Goal: Find contact information: Find contact information

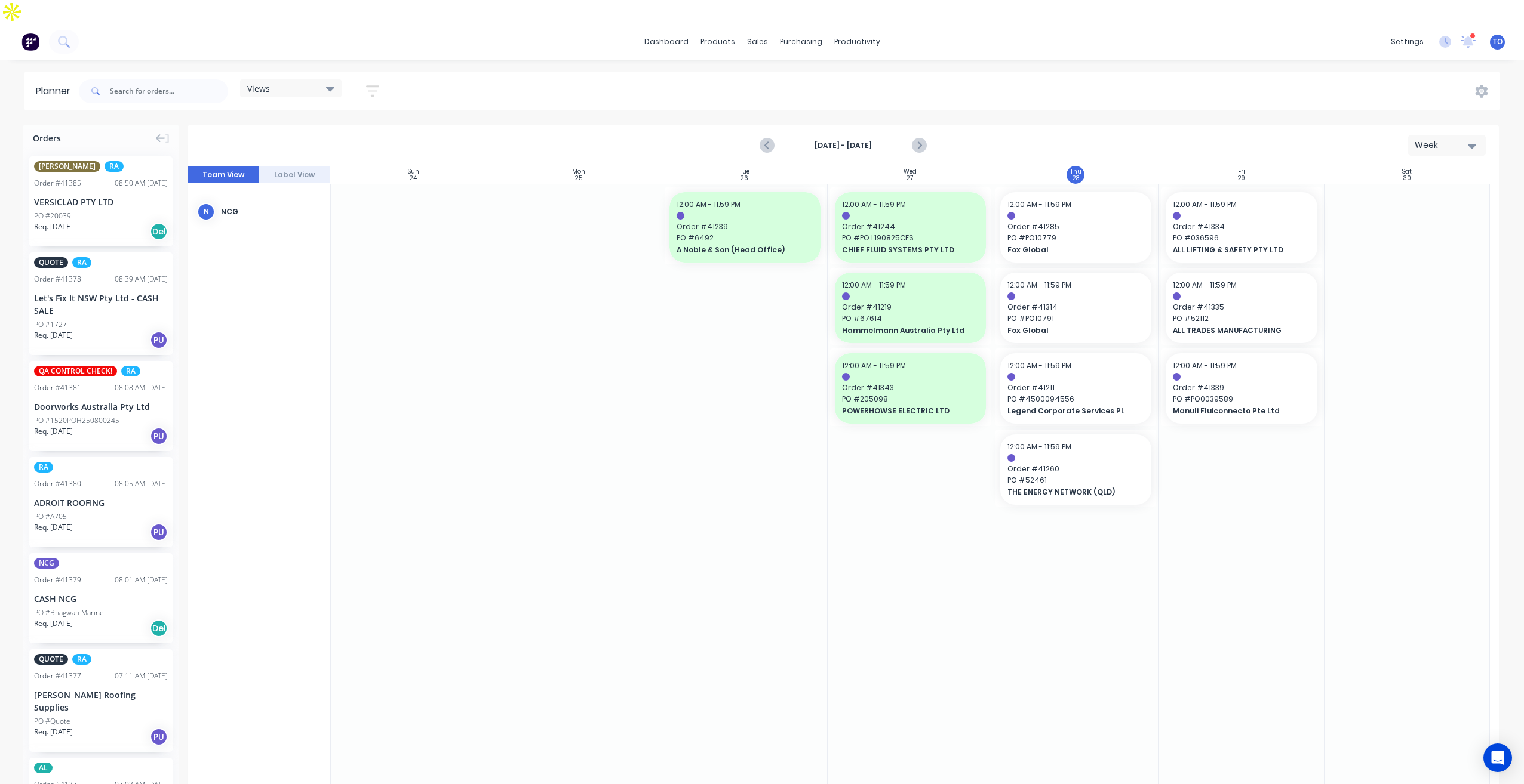
click at [376, 83] on icon "button" at bounding box center [373, 90] width 13 height 15
click at [343, 165] on div "Show/Hide orders" at bounding box center [310, 171] width 83 height 13
click at [362, 108] on div "Show/Hide users Show/Hide orders All Scheduled Unscheduled Filter by status Fil…" at bounding box center [318, 225] width 148 height 233
click at [351, 130] on div "Show/Hide users" at bounding box center [310, 136] width 83 height 13
click at [299, 218] on div "NCG" at bounding box center [358, 225] width 119 height 13
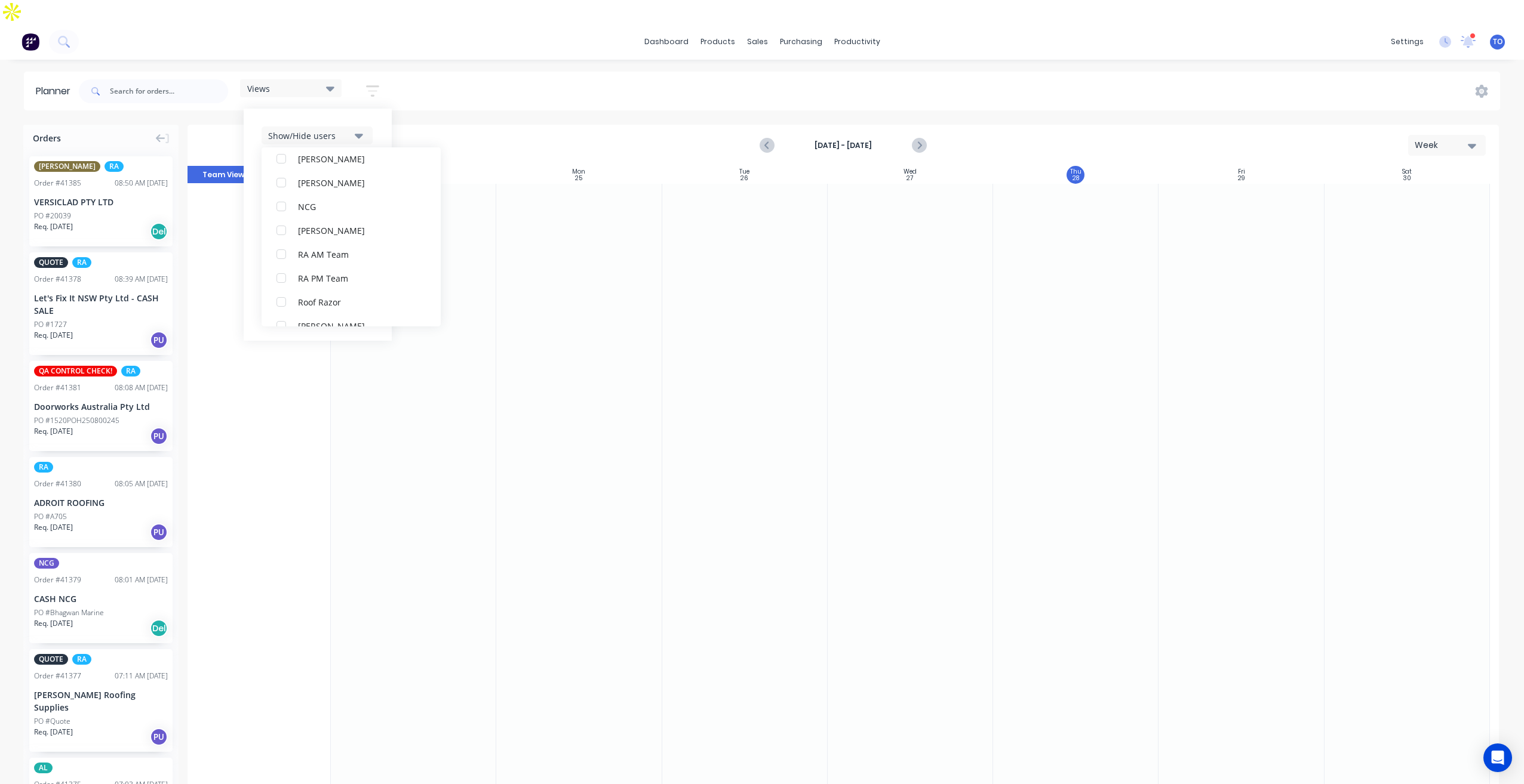
scroll to position [281, 0]
click at [319, 272] on div "RA PM Team" at bounding box center [358, 278] width 119 height 13
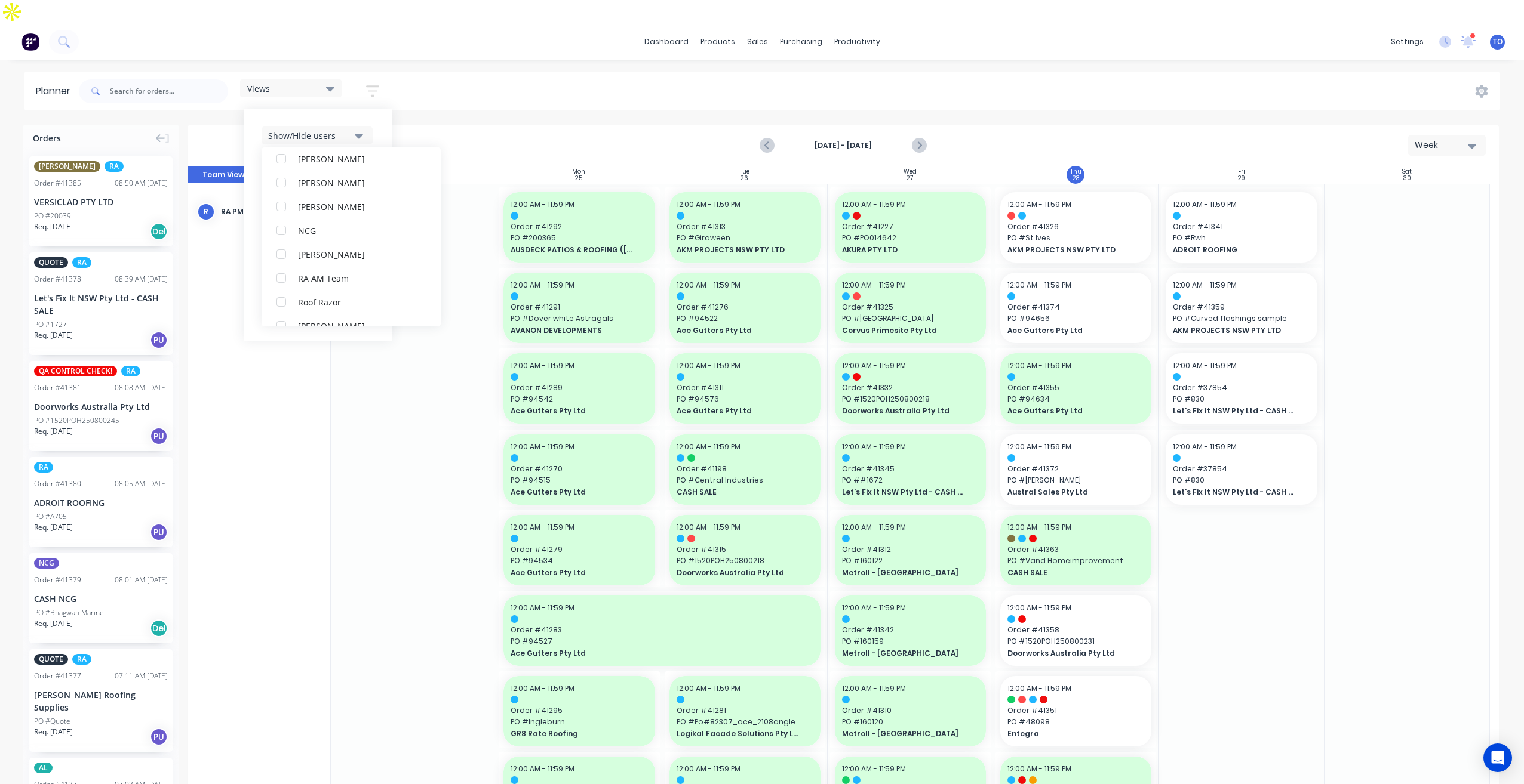
scroll to position [0, 0]
click at [1072, 74] on div "Views Save new view None (Default) edit Iraking edit [PERSON_NAME] edit [PERSON…" at bounding box center [788, 91] width 1423 height 36
click at [1149, 297] on div at bounding box center [1075, 306] width 160 height 77
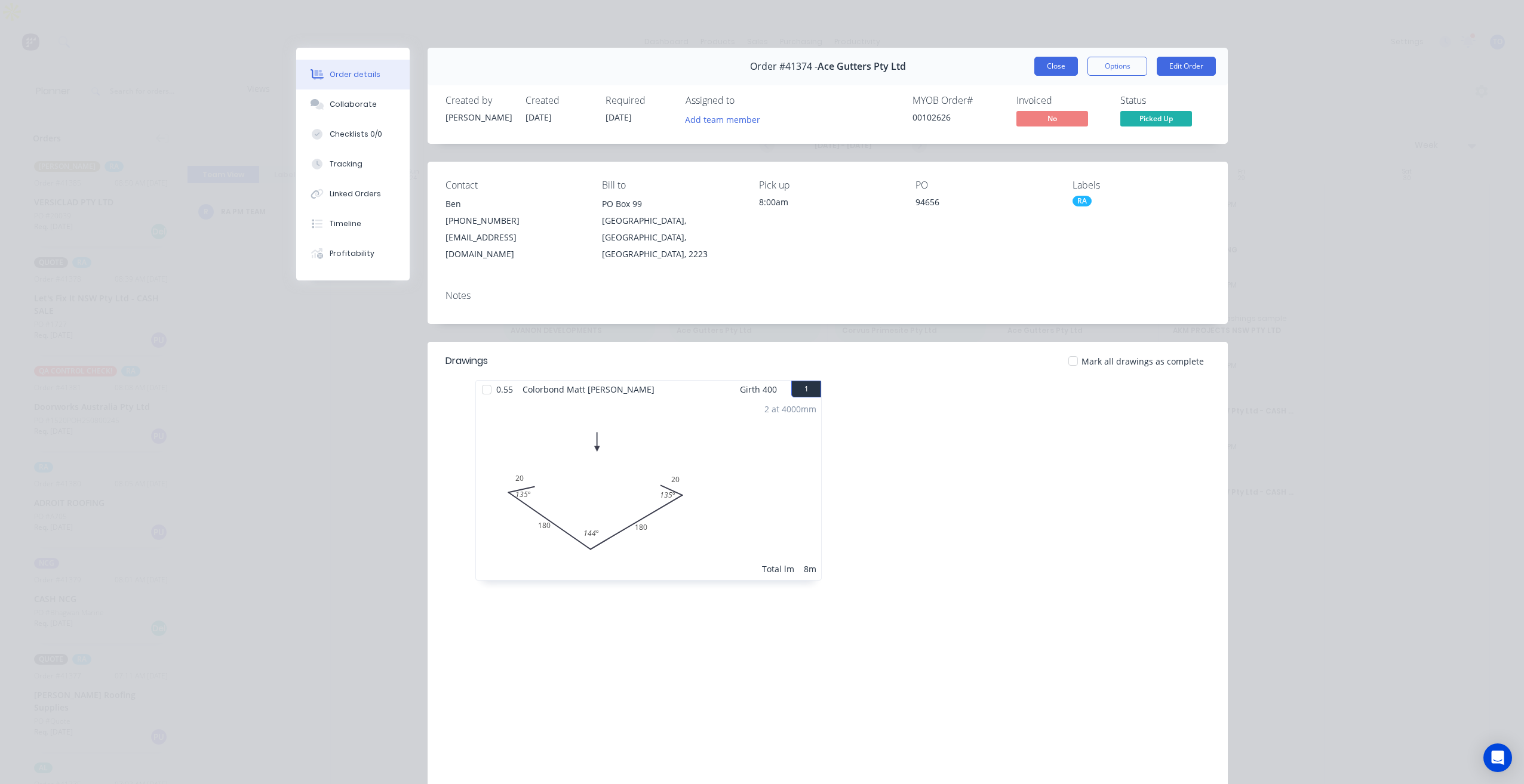
click at [1040, 64] on button "Close" at bounding box center [1056, 66] width 43 height 19
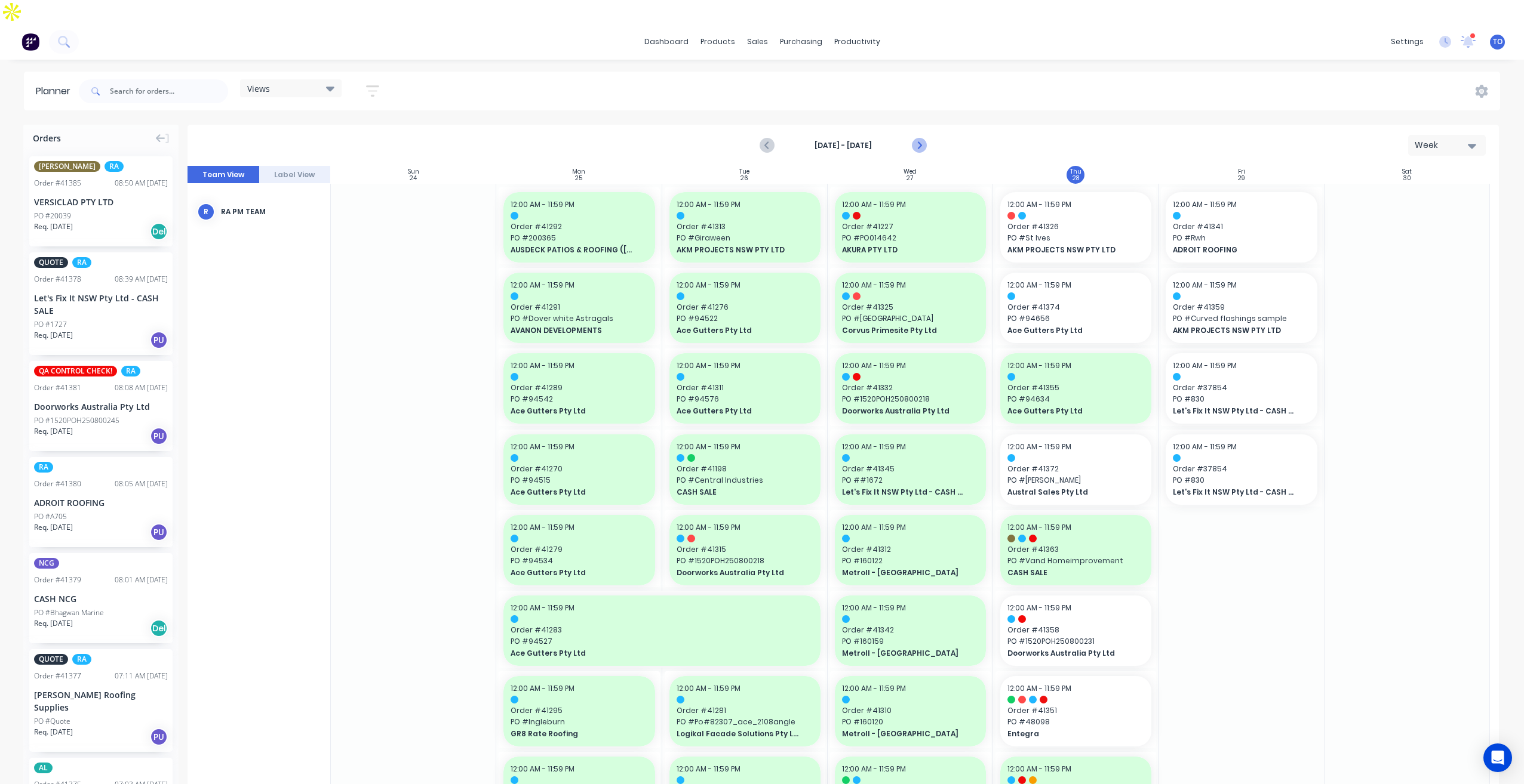
click at [927, 134] on button "Next page" at bounding box center [918, 145] width 24 height 24
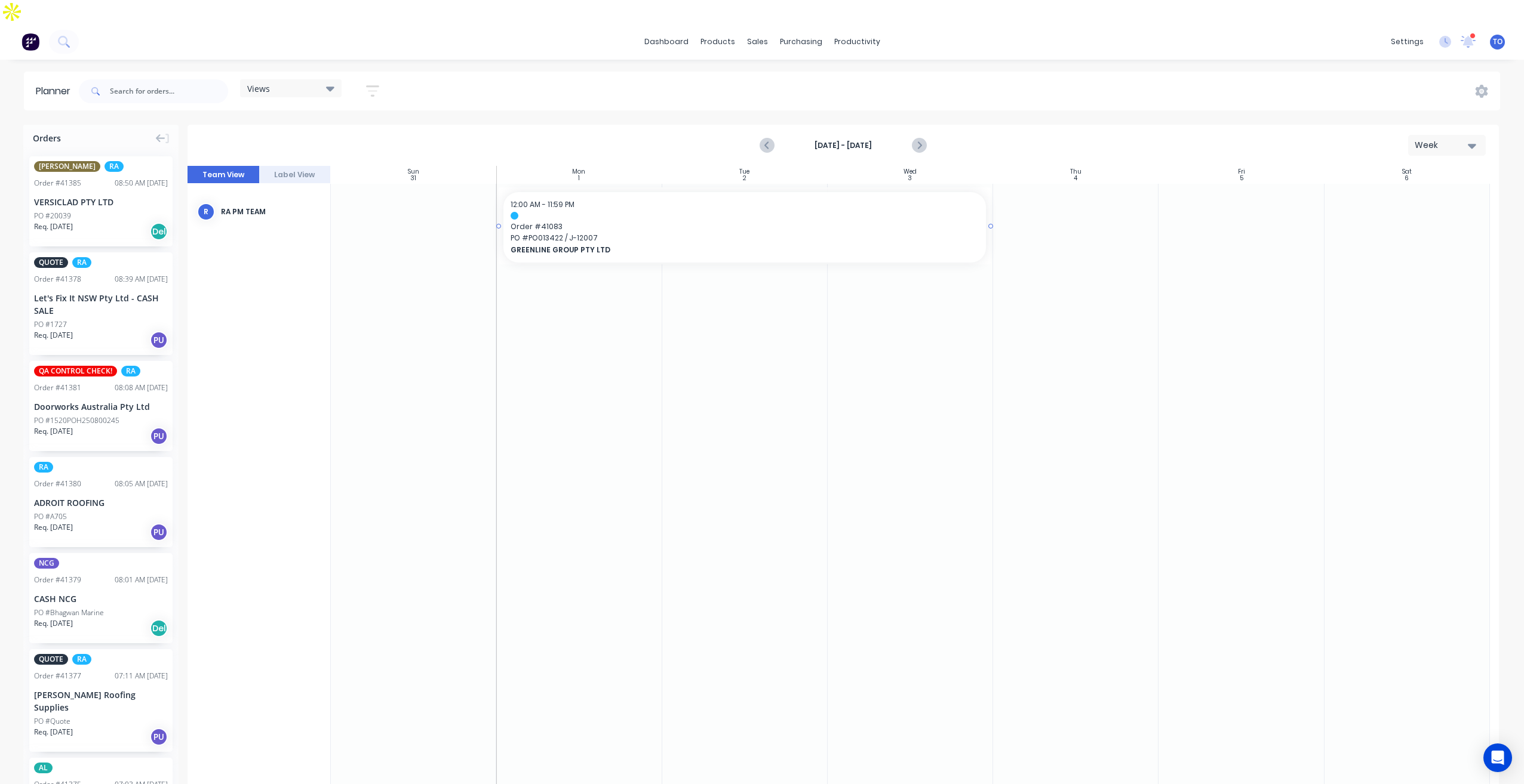
click at [700, 233] on span "PO # PO013422 / J-12007" at bounding box center [745, 238] width 468 height 11
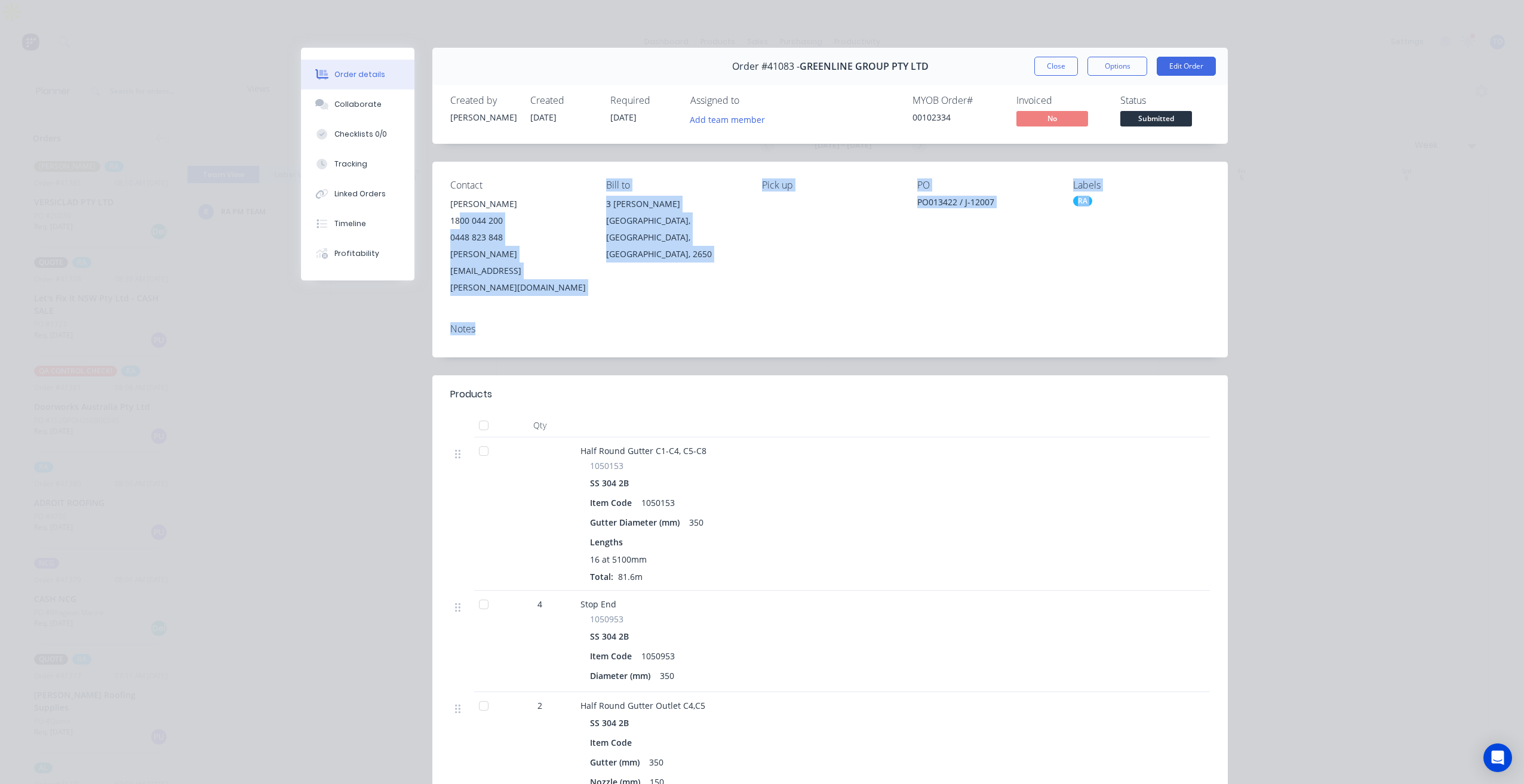
drag, startPoint x: 670, startPoint y: 312, endPoint x: 456, endPoint y: 218, distance: 233.7
click at [456, 218] on div "Contact [PERSON_NAME] [PHONE_NUMBER] [PERSON_NAME][EMAIL_ADDRESS][PERSON_NAME][…" at bounding box center [830, 259] width 795 height 196
click at [556, 280] on div "Contact [PERSON_NAME] [PHONE_NUMBER] [PERSON_NAME][EMAIL_ADDRESS][PERSON_NAME][…" at bounding box center [830, 238] width 795 height 152
